Goal: Task Accomplishment & Management: Complete application form

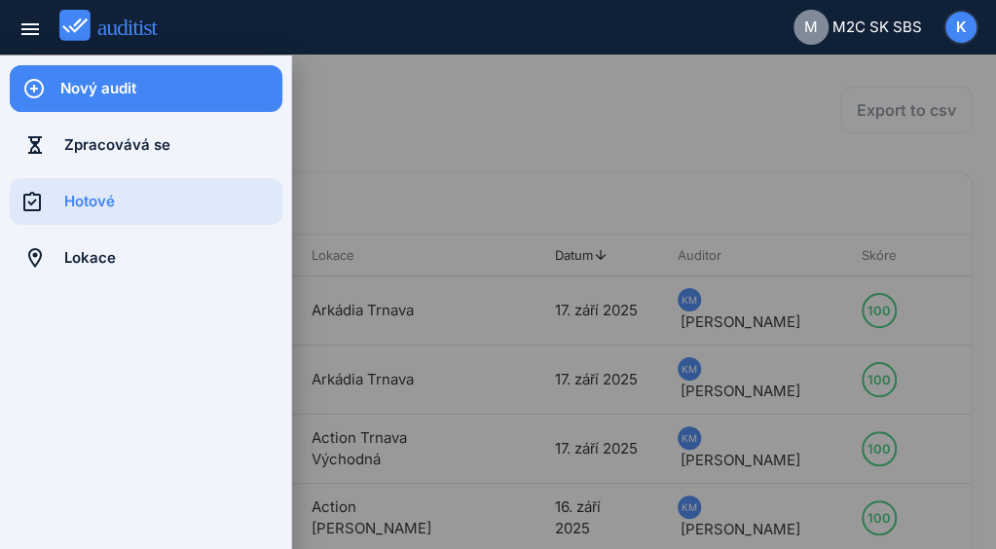
click at [125, 87] on div "Nový audit" at bounding box center [171, 88] width 222 height 21
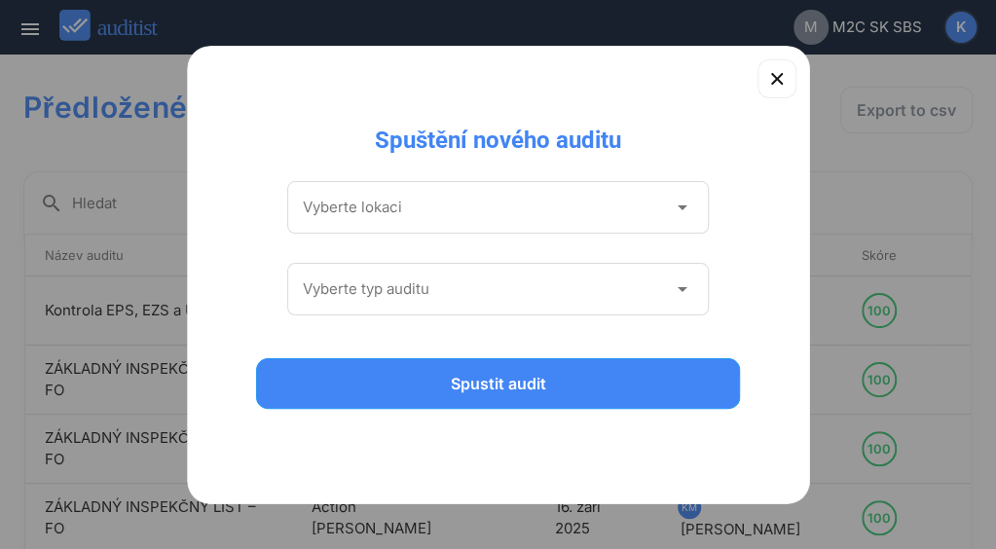
click at [682, 209] on icon "arrow_drop_down" at bounding box center [681, 207] width 23 height 23
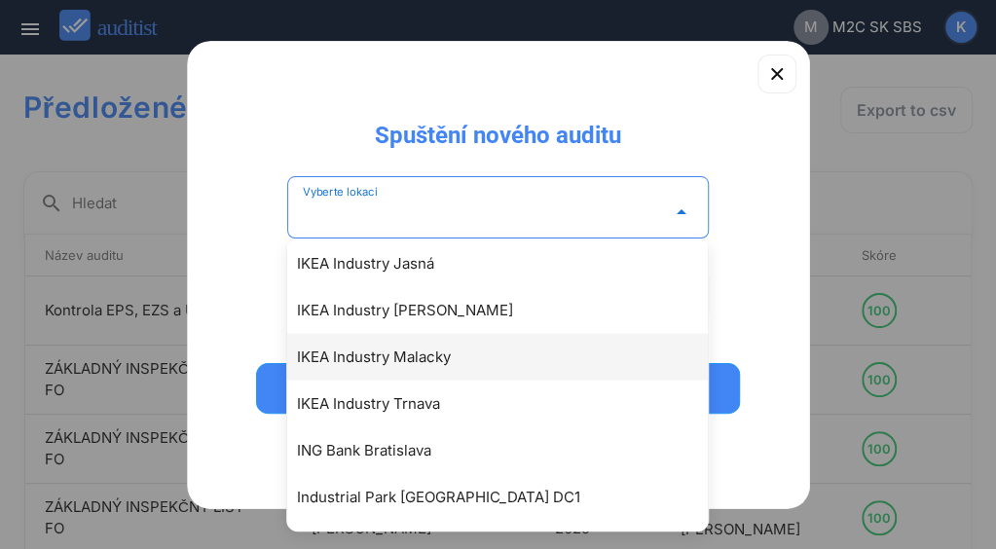
scroll to position [1948, 0]
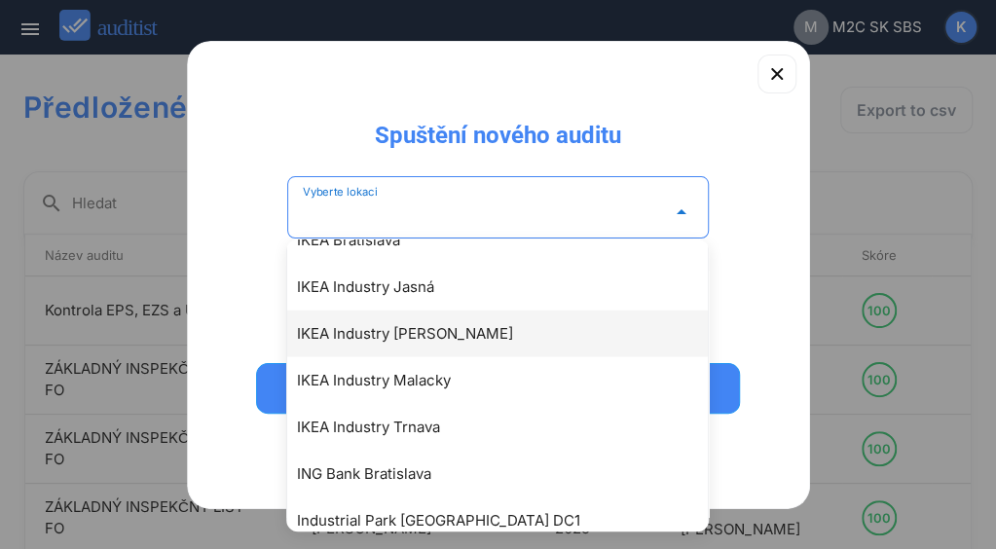
click at [455, 339] on div "IKEA Industry [PERSON_NAME]" at bounding box center [507, 333] width 421 height 23
type input "**********"
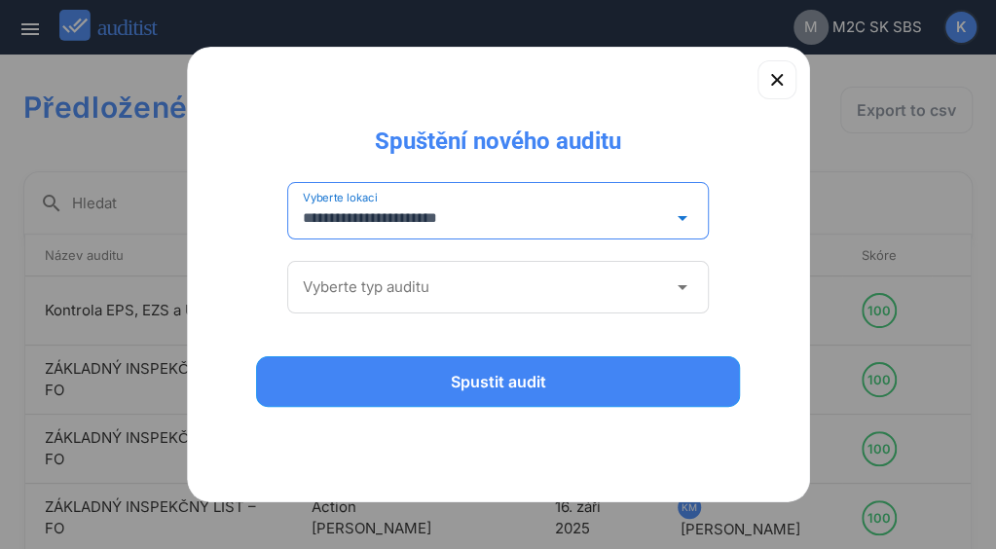
click at [682, 289] on icon "arrow_drop_down" at bounding box center [681, 287] width 23 height 23
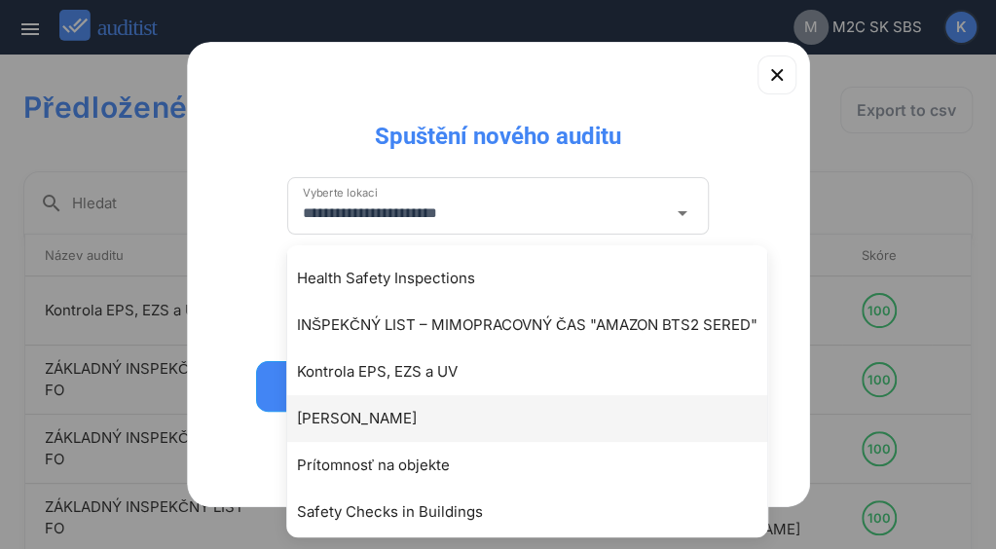
scroll to position [192, 0]
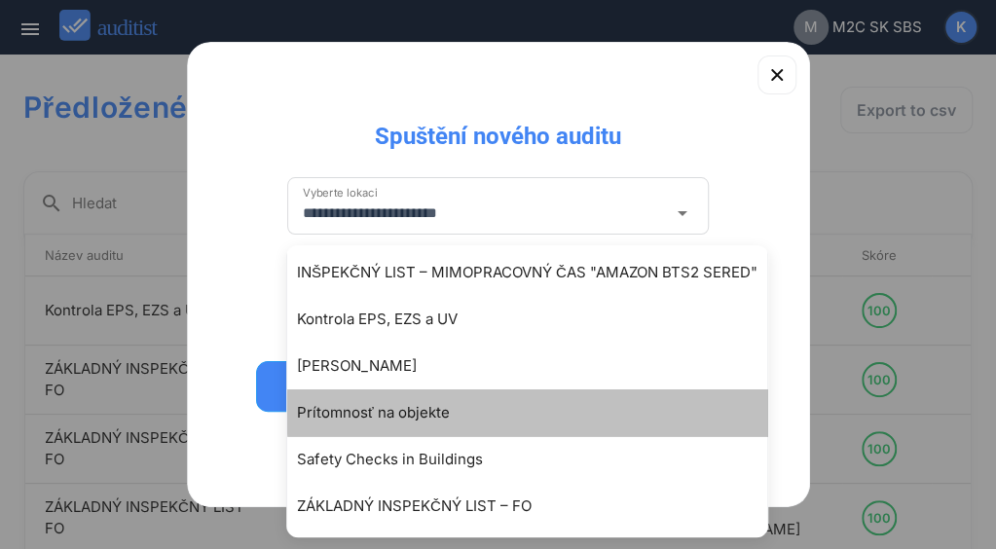
click at [400, 412] on div "Prítomnosť na objekte" at bounding box center [537, 412] width 480 height 23
type input "**********"
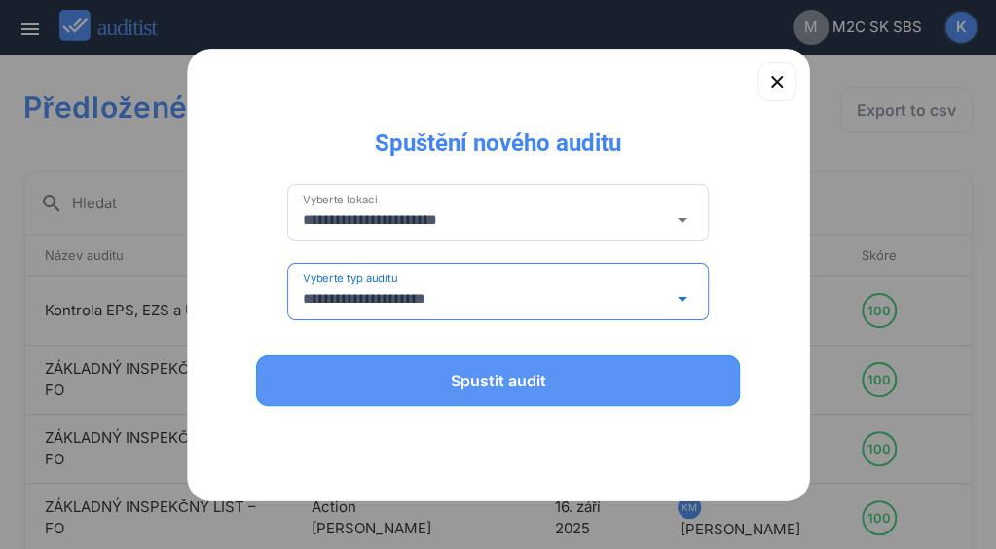
click at [504, 375] on div "Spustit audit" at bounding box center [498, 380] width 434 height 23
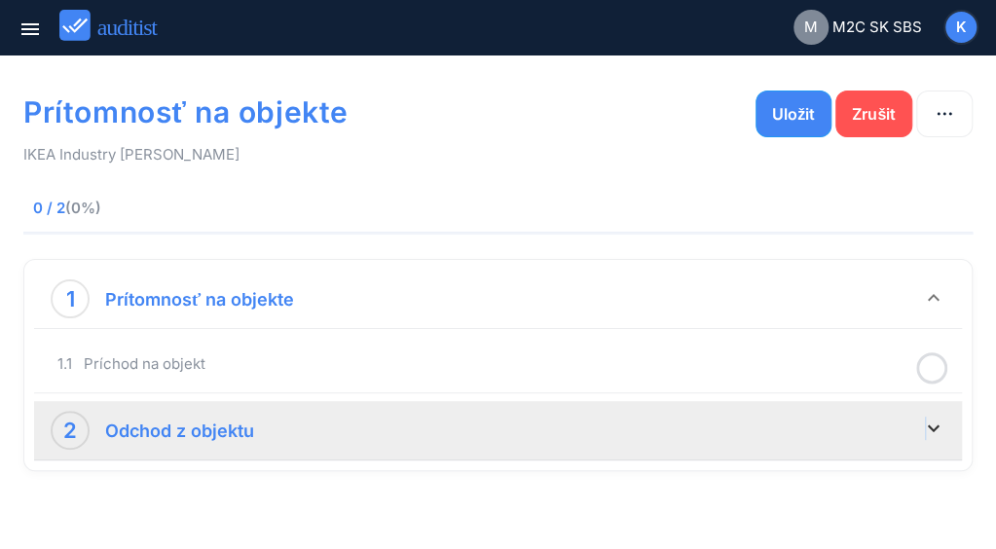
click at [925, 430] on icon "keyboard_arrow_down" at bounding box center [933, 428] width 23 height 23
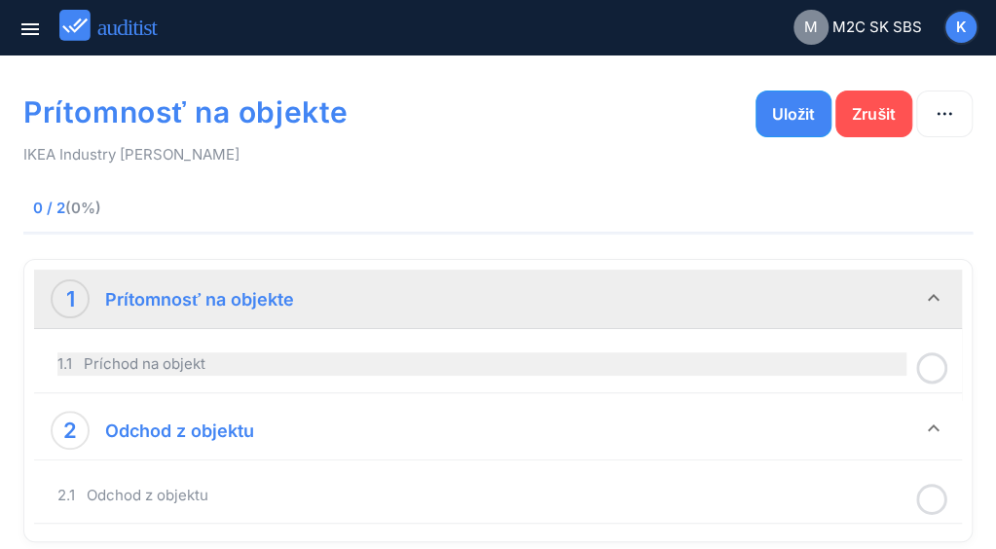
click at [648, 365] on div "1.1 Príchod na objekt" at bounding box center [481, 364] width 849 height 23
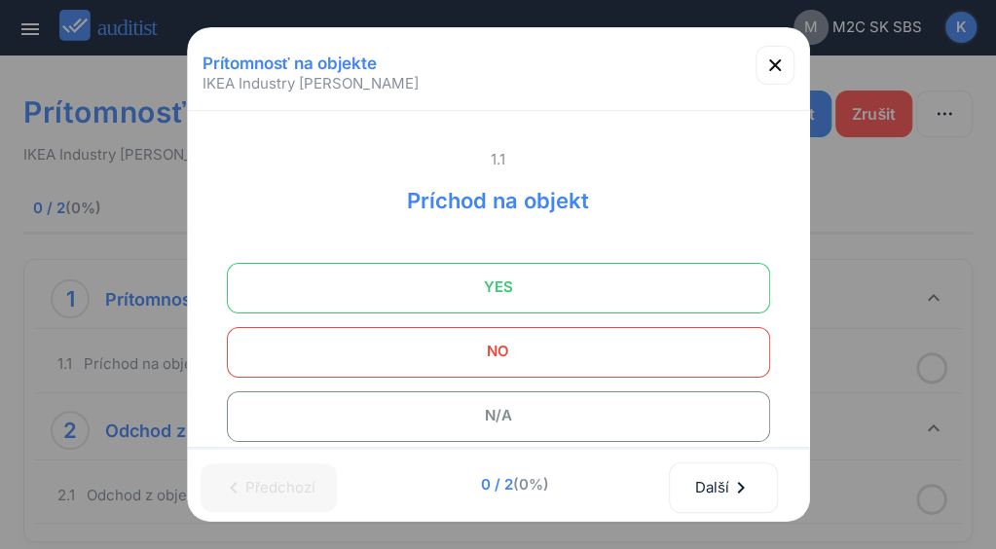
click at [496, 287] on span "YES" at bounding box center [498, 287] width 495 height 39
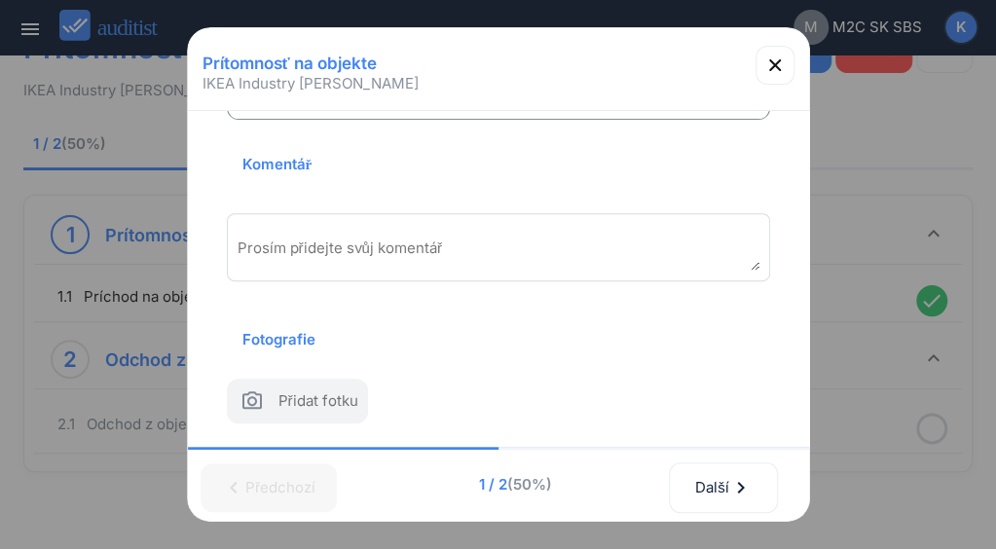
scroll to position [88, 0]
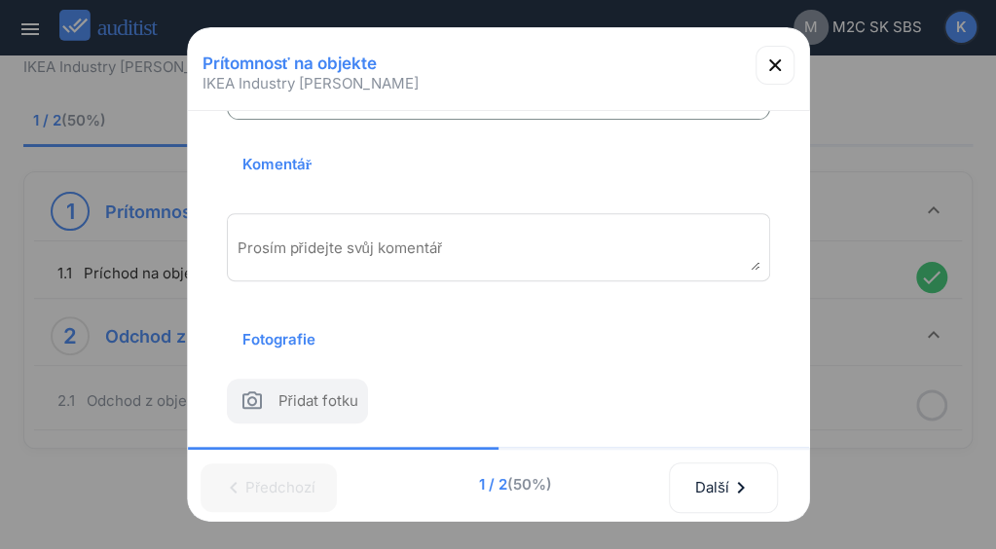
click at [340, 391] on span "Přidat fotku" at bounding box center [319, 405] width 80 height 28
click at [24, 548] on input "file" at bounding box center [23, 552] width 1 height 1
type input "**********"
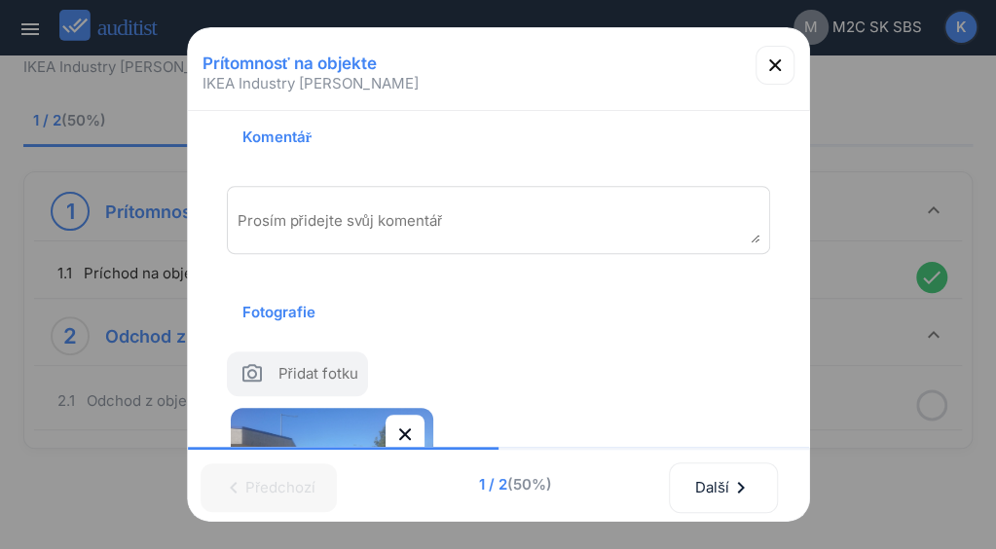
click at [908, 470] on div at bounding box center [498, 274] width 996 height 549
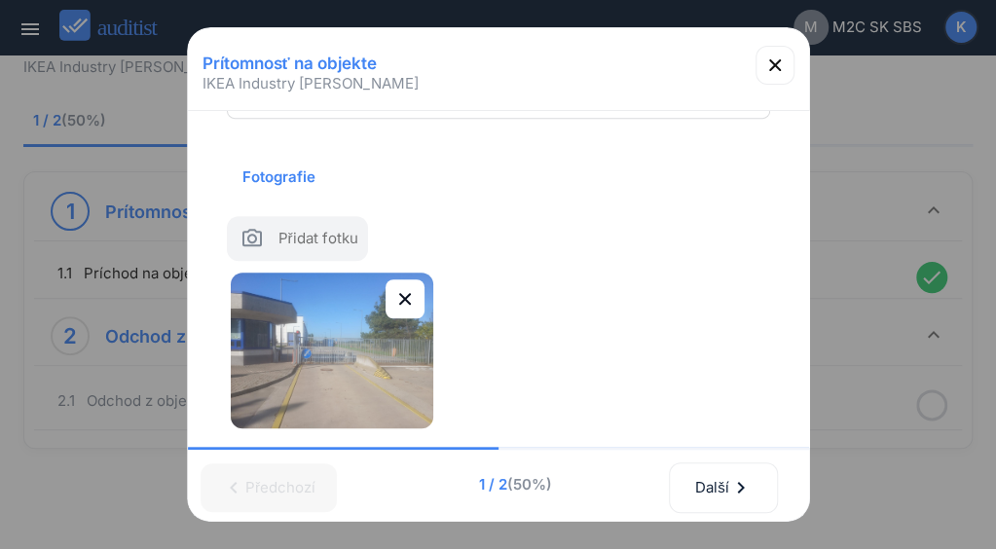
scroll to position [513, 0]
click at [310, 227] on span "Přidat fotku" at bounding box center [319, 241] width 80 height 28
click at [24, 548] on input "file" at bounding box center [23, 552] width 1 height 1
type input "**********"
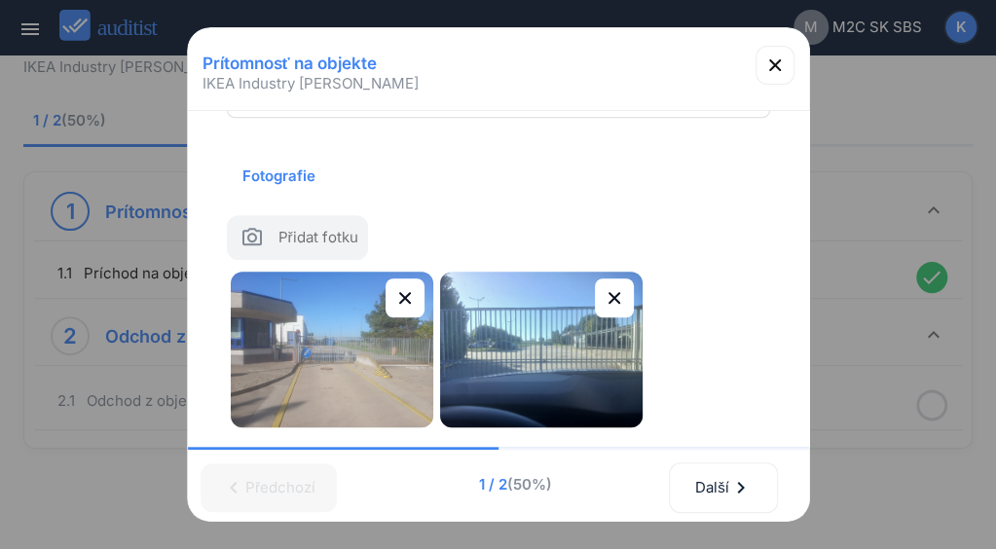
click at [300, 227] on span "Přidat fotku" at bounding box center [319, 241] width 80 height 28
click at [24, 548] on input "file" at bounding box center [23, 552] width 1 height 1
type input "**********"
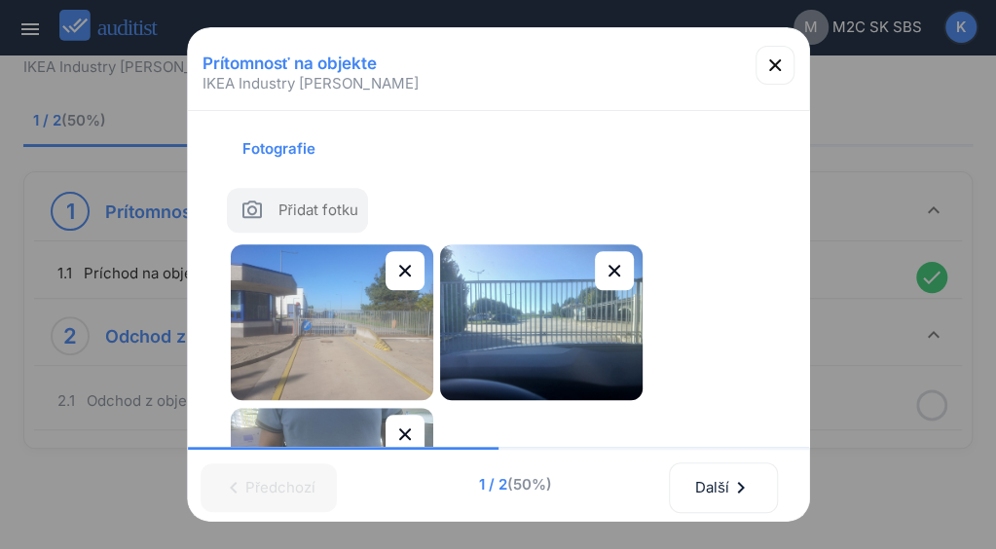
click at [326, 209] on span "Přidat fotku" at bounding box center [319, 214] width 80 height 28
click at [24, 548] on input "file" at bounding box center [23, 552] width 1 height 1
type input "**********"
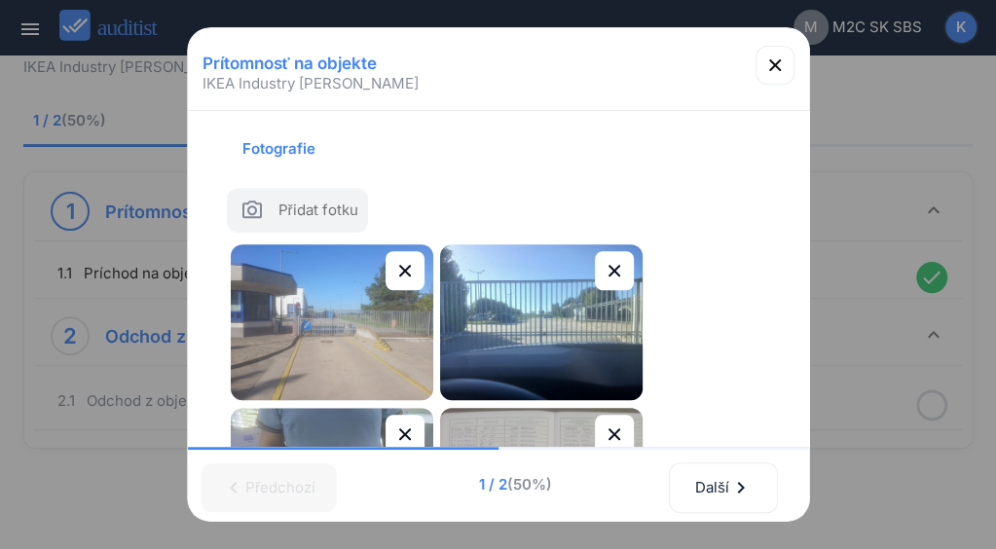
scroll to position [677, 0]
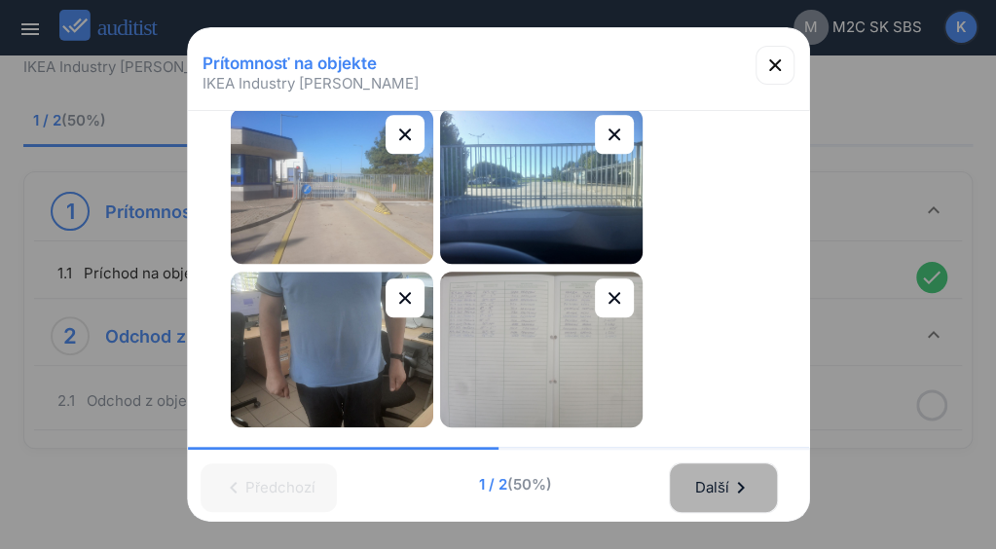
click at [723, 478] on div "Další chevron_right" at bounding box center [723, 488] width 58 height 43
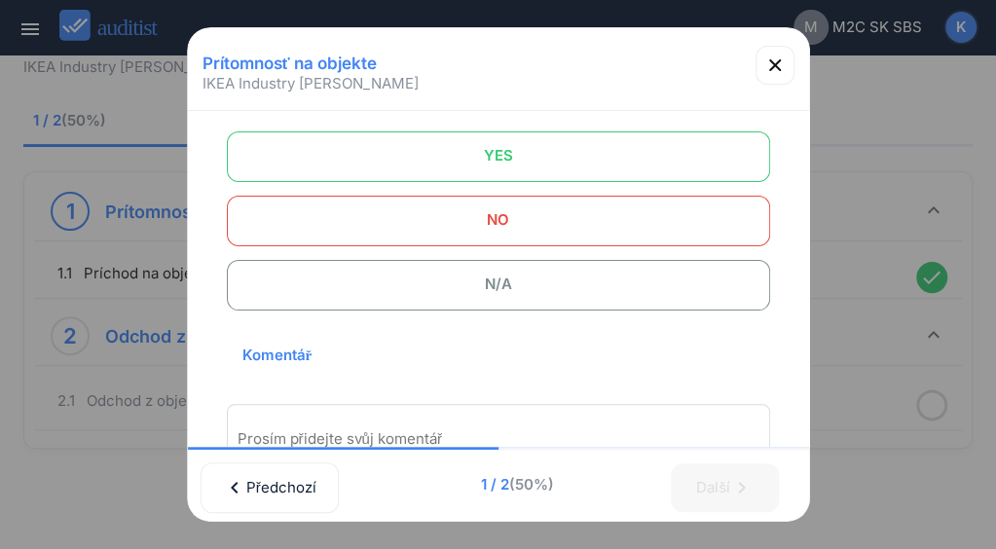
scroll to position [0, 0]
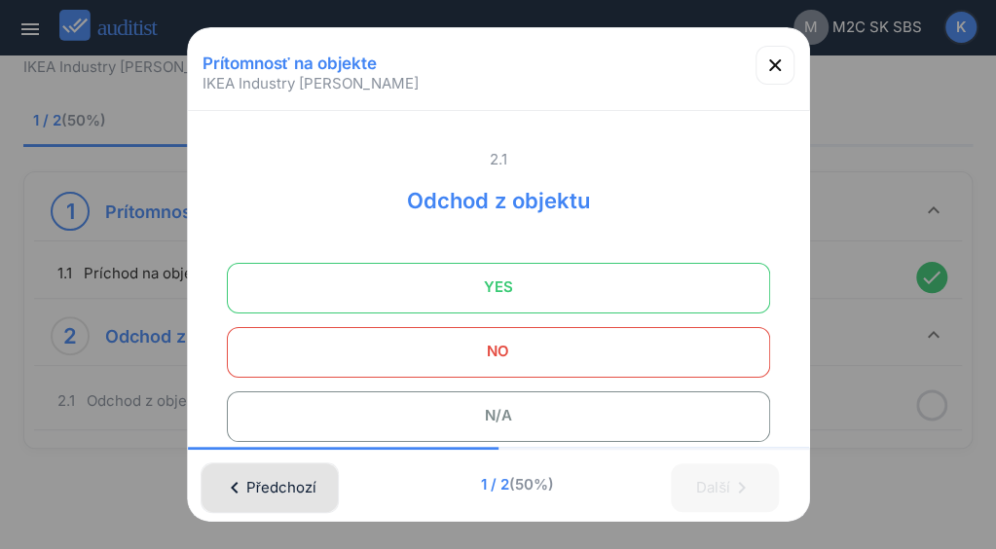
click at [267, 467] on div "chevron_left Předchozí" at bounding box center [270, 488] width 88 height 43
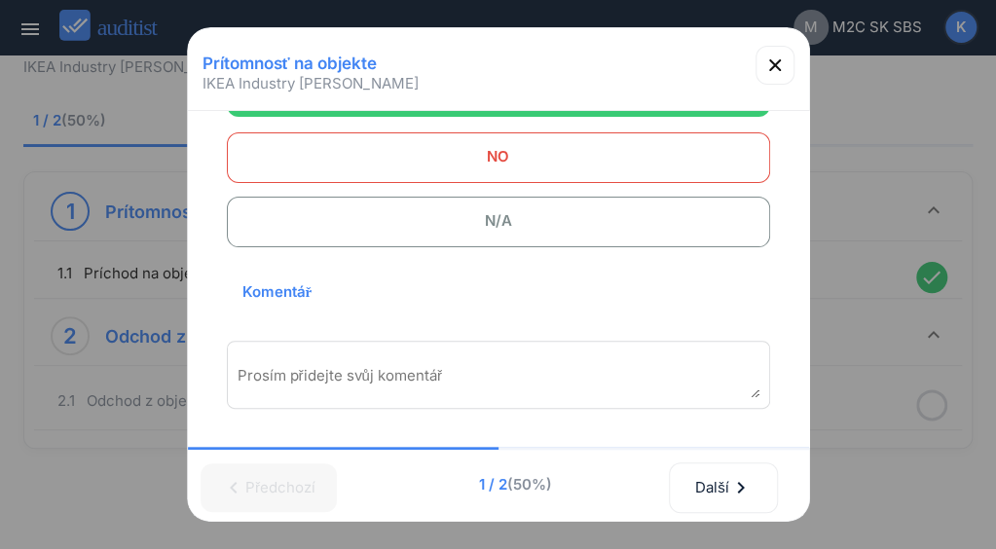
scroll to position [292, 0]
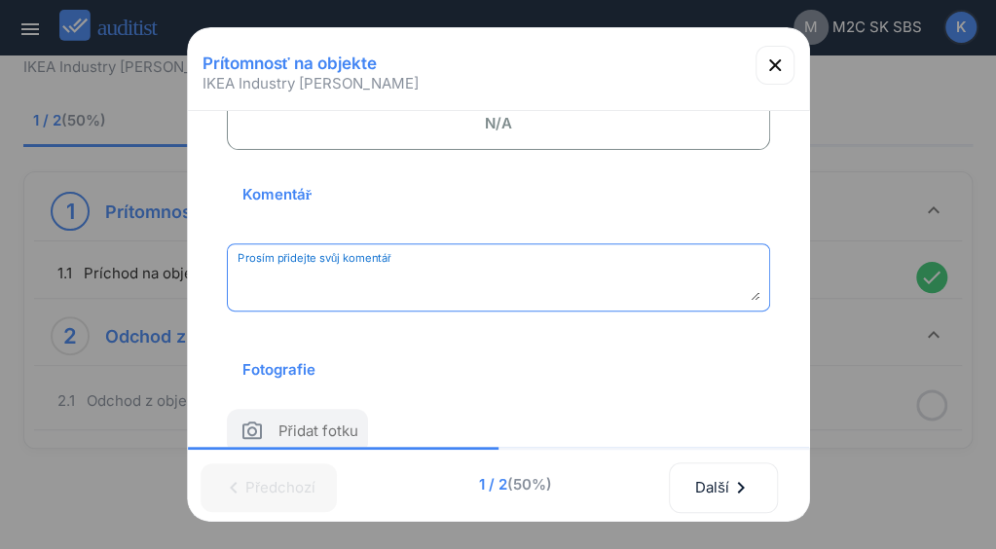
click at [282, 280] on textarea "Prosím přidejte svůj komentář" at bounding box center [499, 285] width 522 height 32
paste textarea "**********"
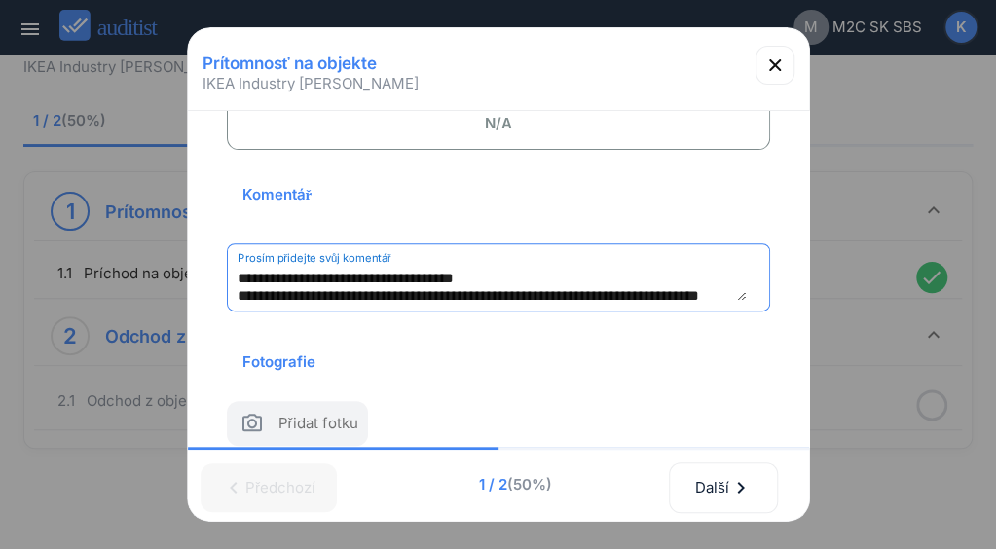
scroll to position [0, 0]
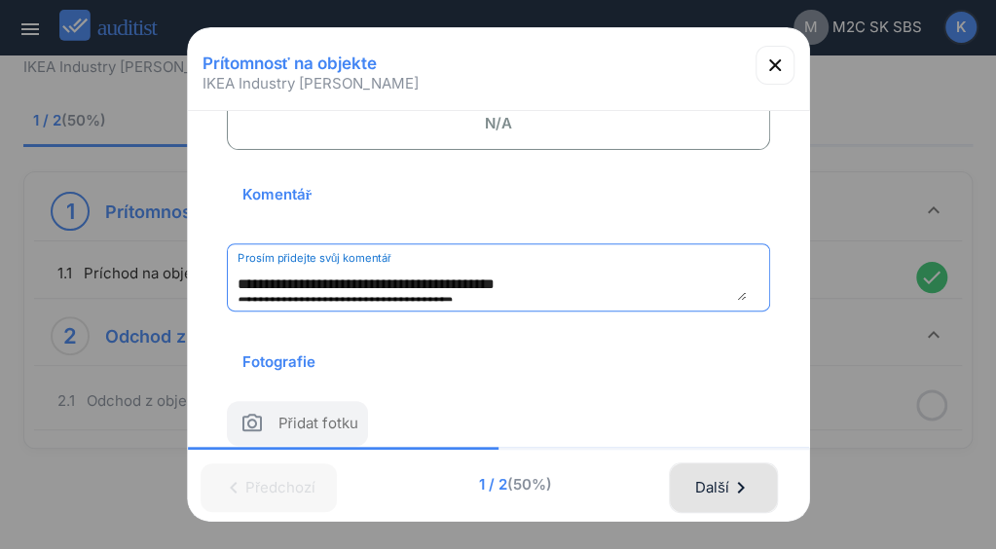
type textarea "**********"
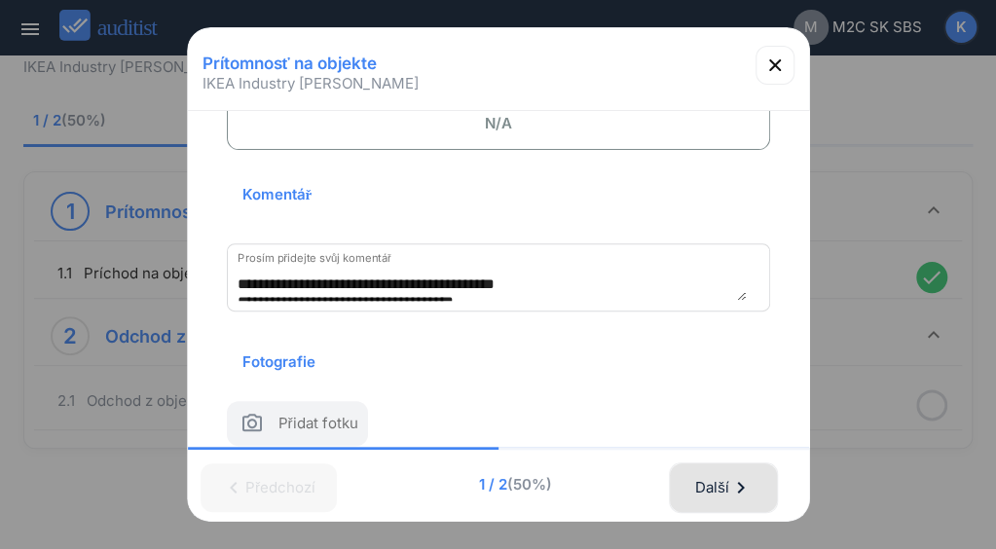
click at [709, 478] on div "Další chevron_right" at bounding box center [723, 488] width 58 height 43
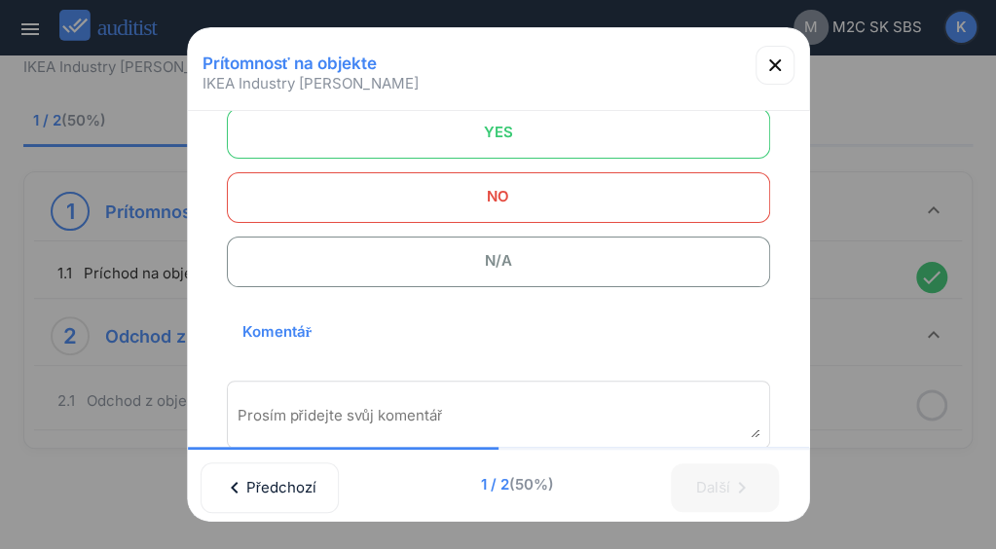
scroll to position [57, 0]
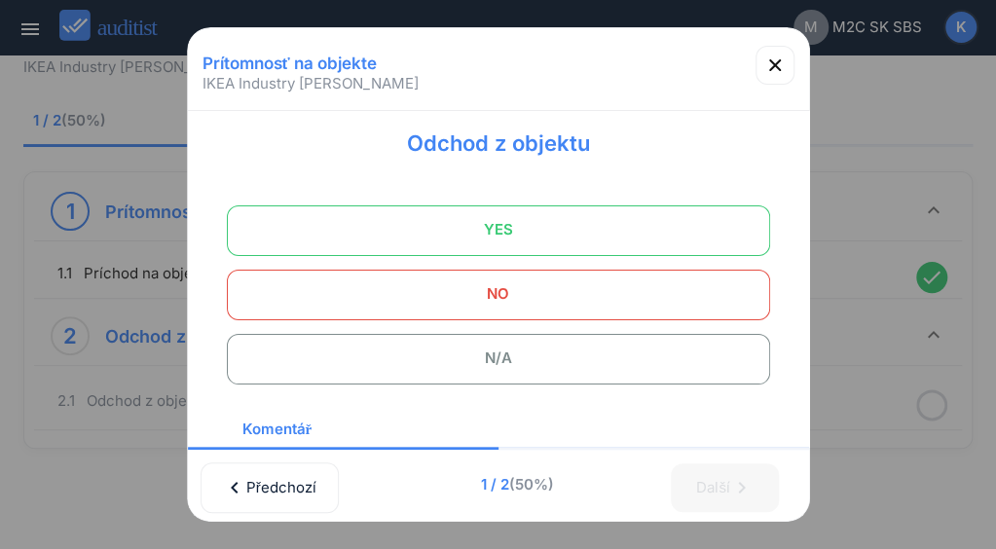
click at [576, 231] on span "YES" at bounding box center [498, 229] width 495 height 39
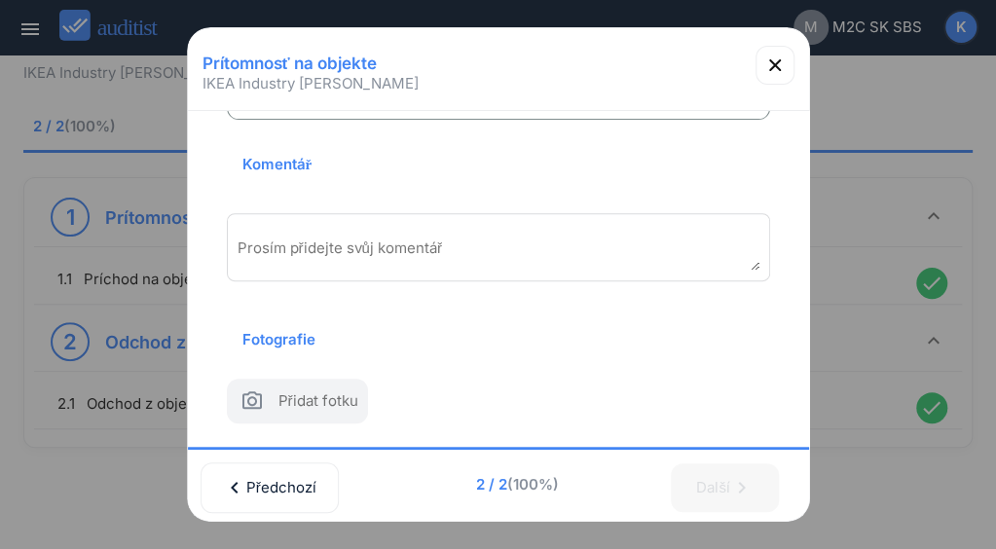
scroll to position [350, 0]
click at [356, 239] on textarea "Prosím přidejte svůj komentář" at bounding box center [499, 255] width 522 height 32
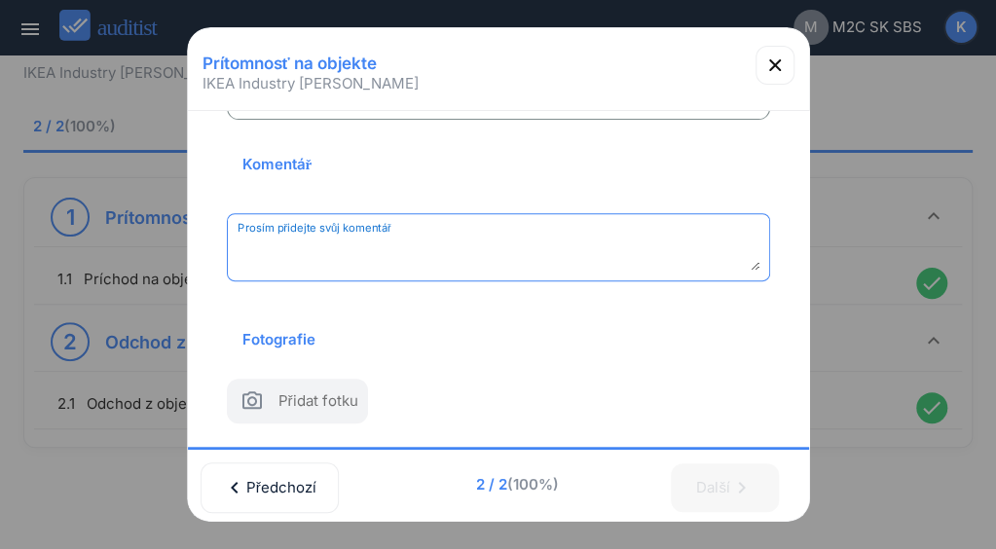
type textarea "*"
click at [769, 69] on icon "button" at bounding box center [775, 65] width 12 height 12
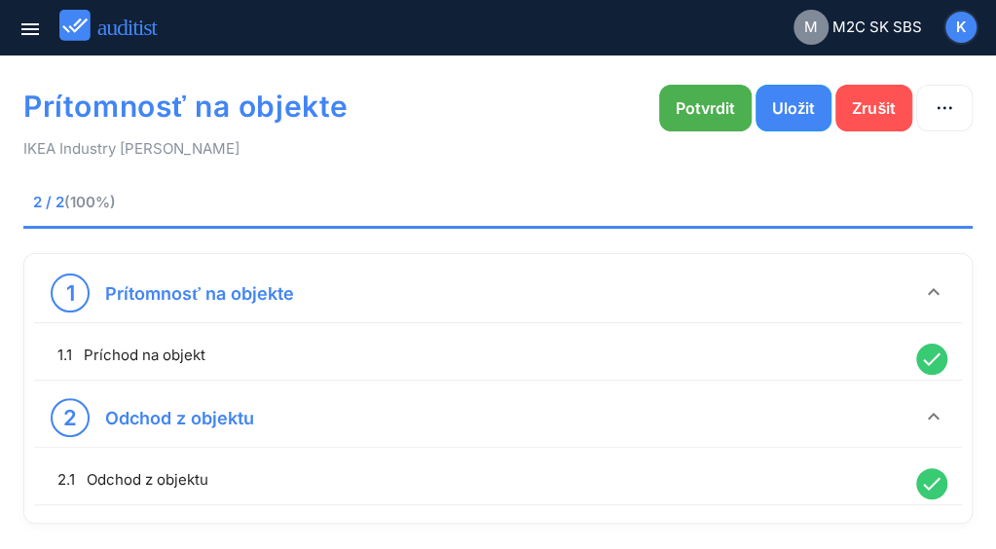
scroll to position [0, 0]
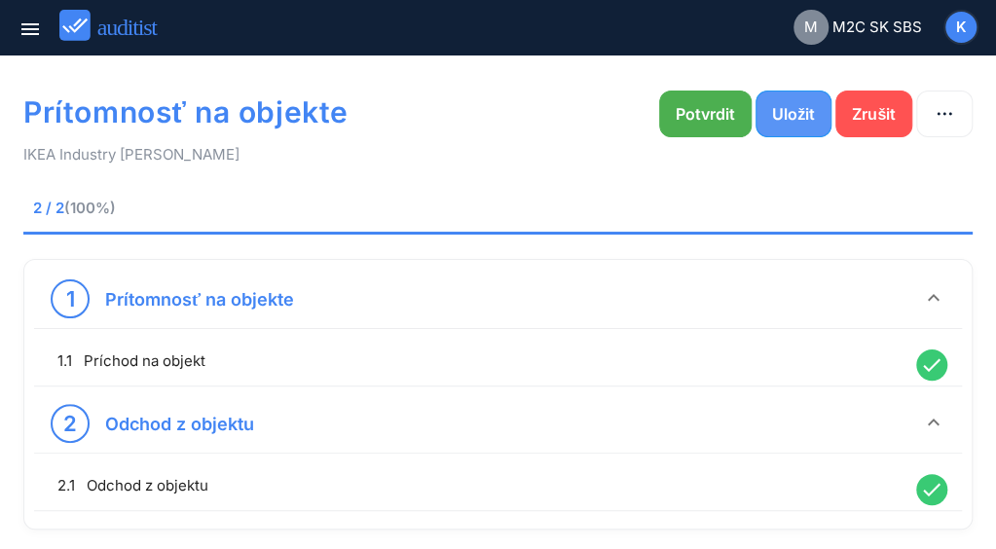
click at [792, 110] on div "Uložit" at bounding box center [793, 113] width 43 height 23
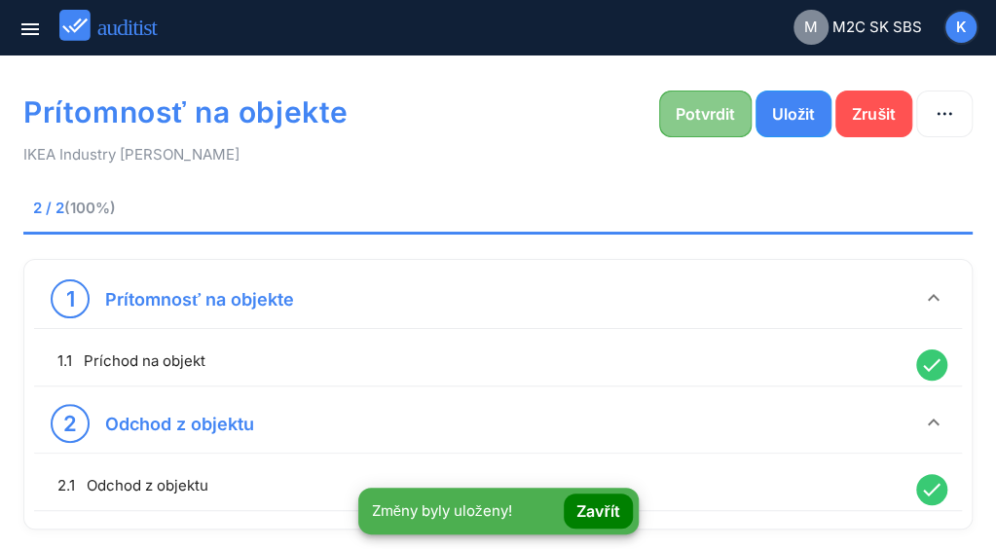
click at [693, 118] on div "Potvrdit" at bounding box center [705, 113] width 59 height 23
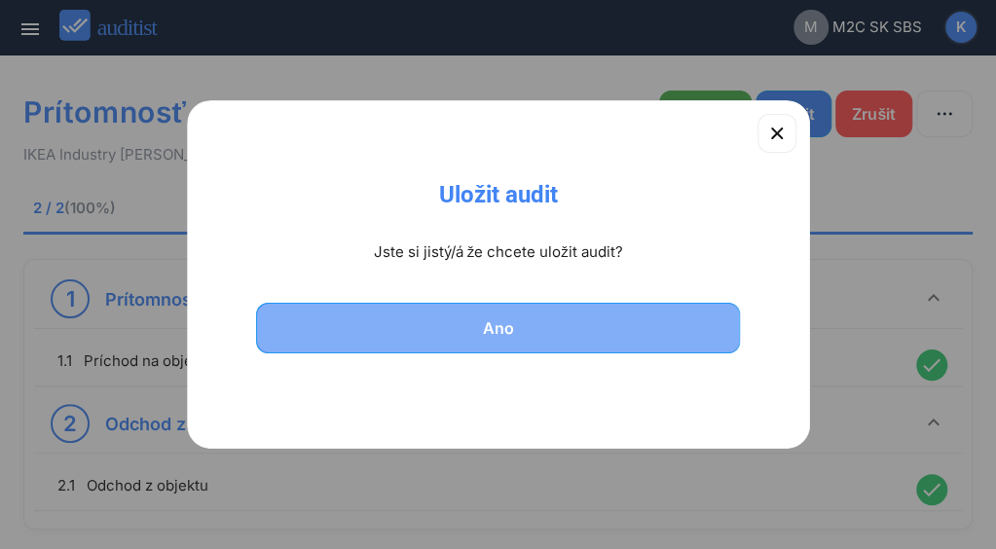
click at [454, 330] on div "Ano" at bounding box center [498, 328] width 434 height 23
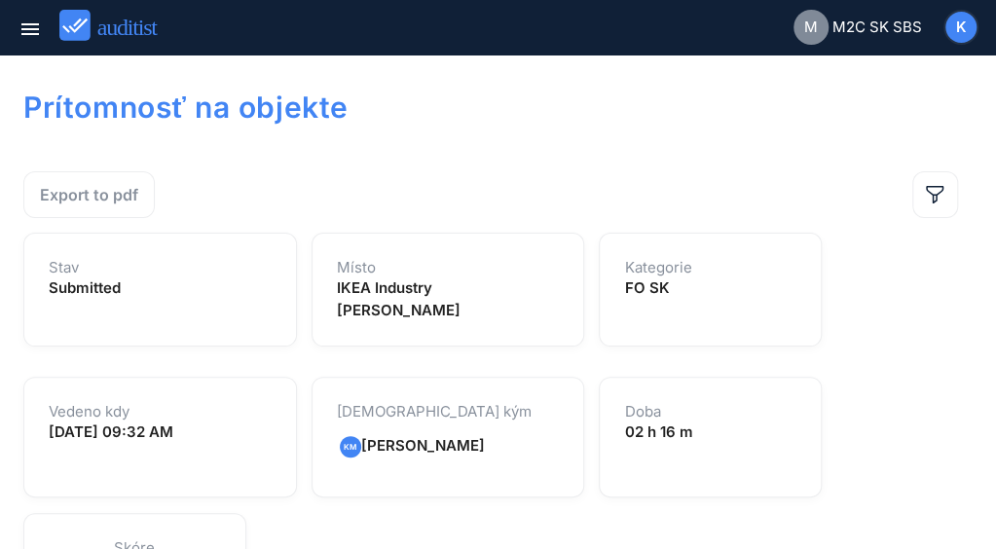
click at [871, 123] on div at bounding box center [784, 112] width 190 height 90
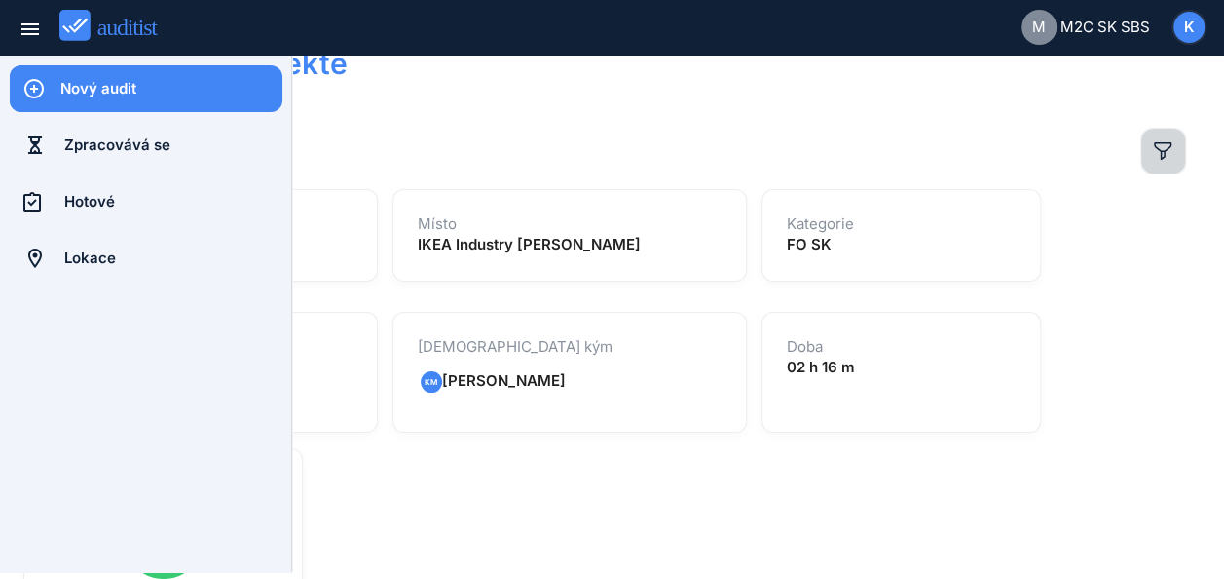
click at [995, 152] on icon "button" at bounding box center [1163, 151] width 18 height 18
click at [995, 128] on div "Export to pdf" at bounding box center [589, 151] width 1132 height 47
click at [984, 109] on div at bounding box center [965, 68] width 236 height 90
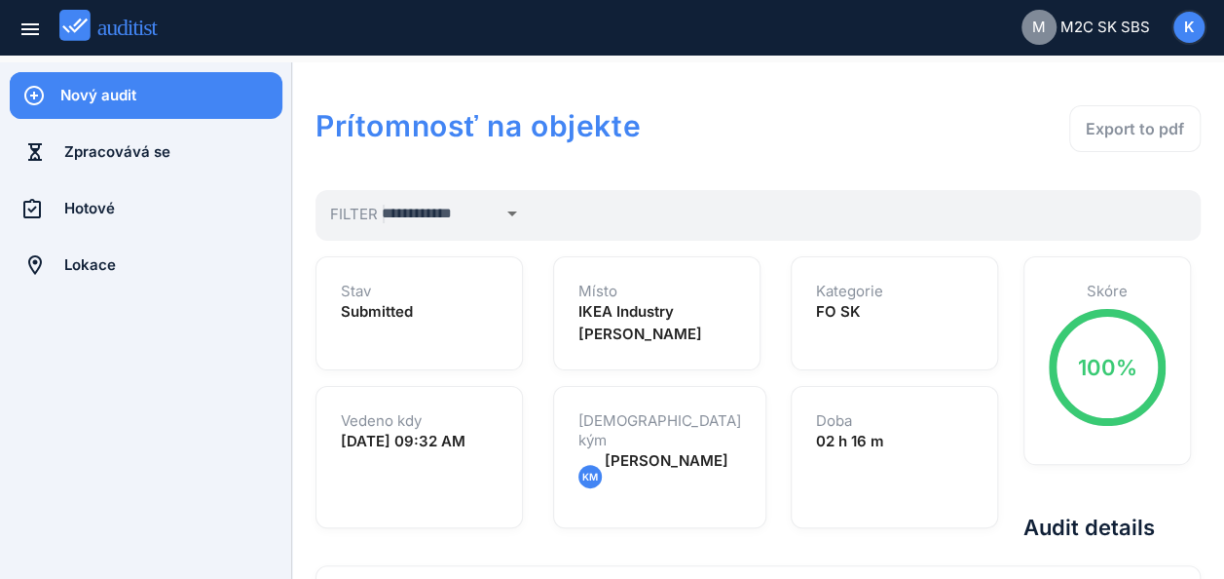
click at [1118, 132] on div "Export to pdf" at bounding box center [1135, 128] width 98 height 23
